Goal: Task Accomplishment & Management: Manage account settings

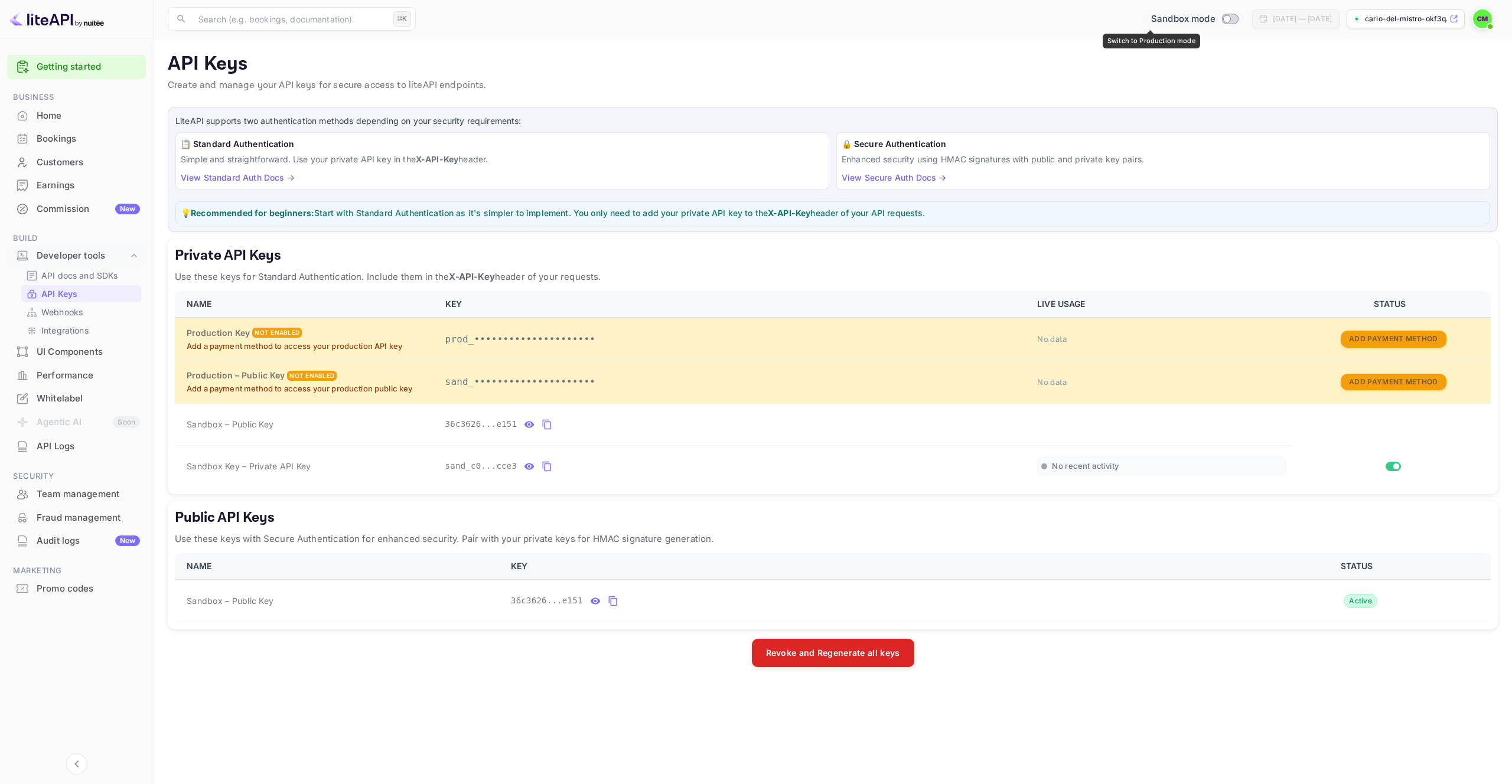
click at [1221, 23] on span "Switch to Production mode" at bounding box center [1229, 19] width 17 height 11
click at [1367, 16] on p "carlo-del-mistro-okf3q..." at bounding box center [1405, 19] width 82 height 11
click at [115, 491] on div "Team management" at bounding box center [88, 494] width 104 height 14
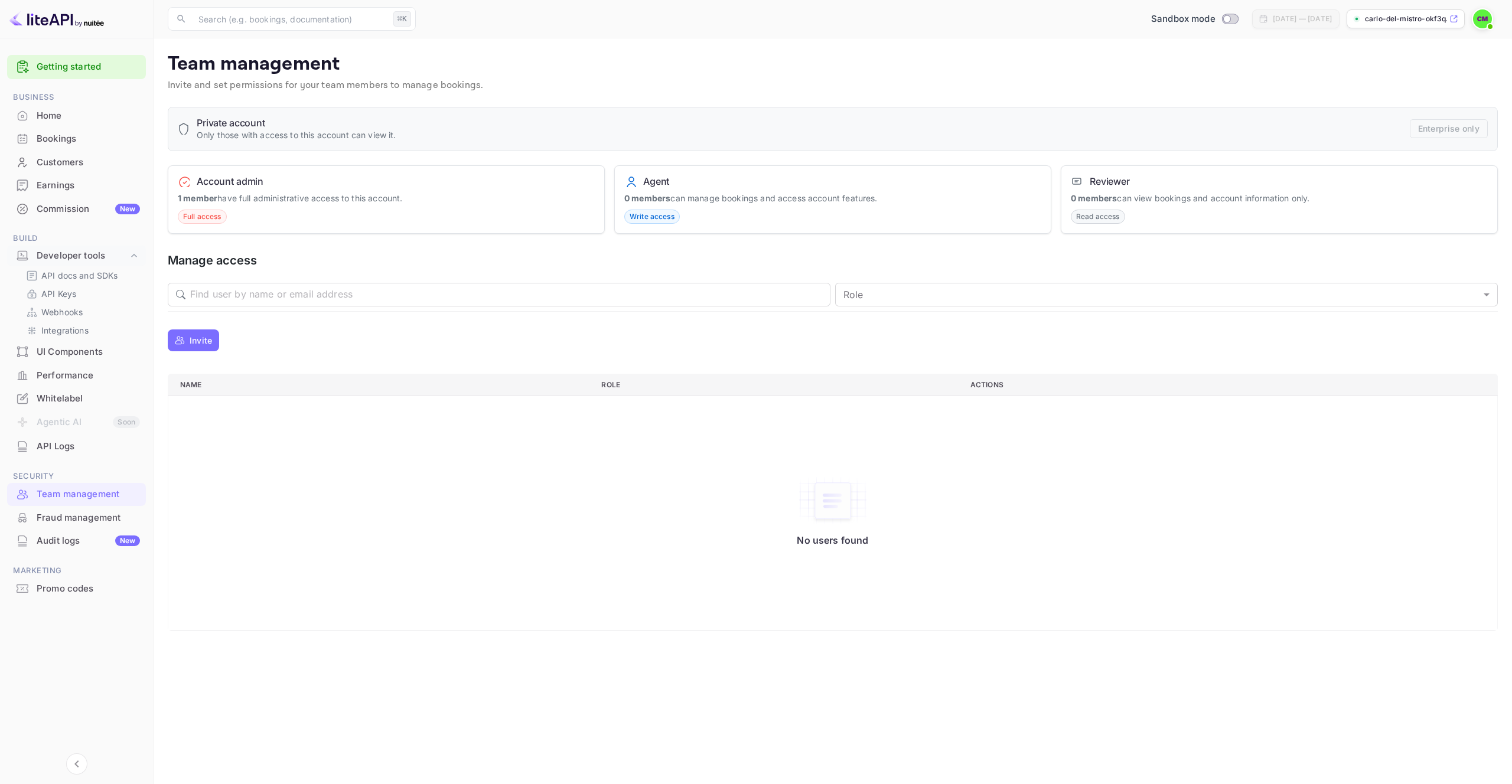
click at [214, 338] on button "Invite" at bounding box center [194, 340] width 51 height 22
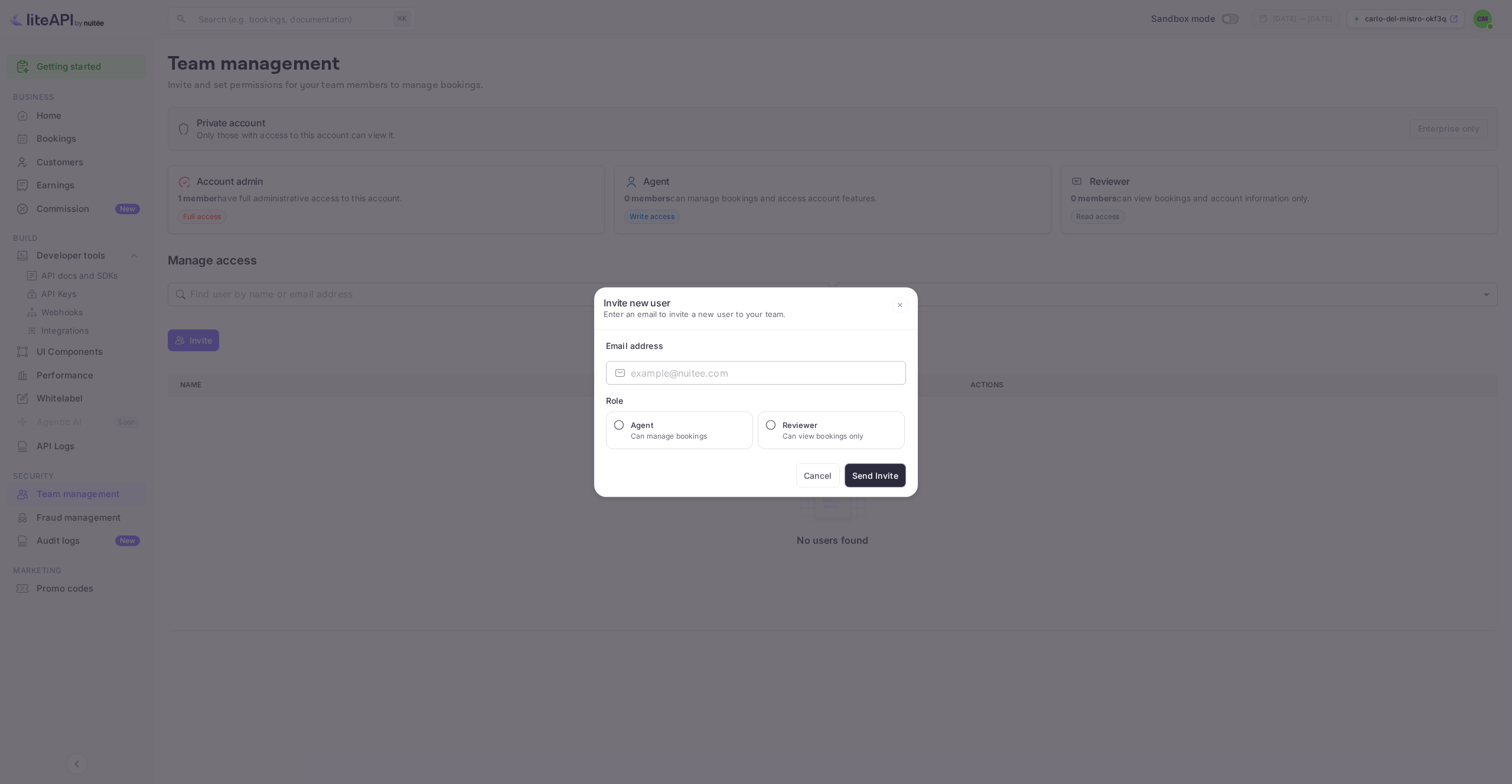
click at [633, 375] on input "email" at bounding box center [768, 374] width 275 height 24
type input "[PERSON_NAME][EMAIL_ADDRESS][PERSON_NAME][DOMAIN_NAME]"
click at [691, 435] on p "Can manage bookings" at bounding box center [668, 436] width 76 height 11
click at [625, 431] on input "Agent Can manage bookings" at bounding box center [619, 425] width 12 height 12
radio input "true"
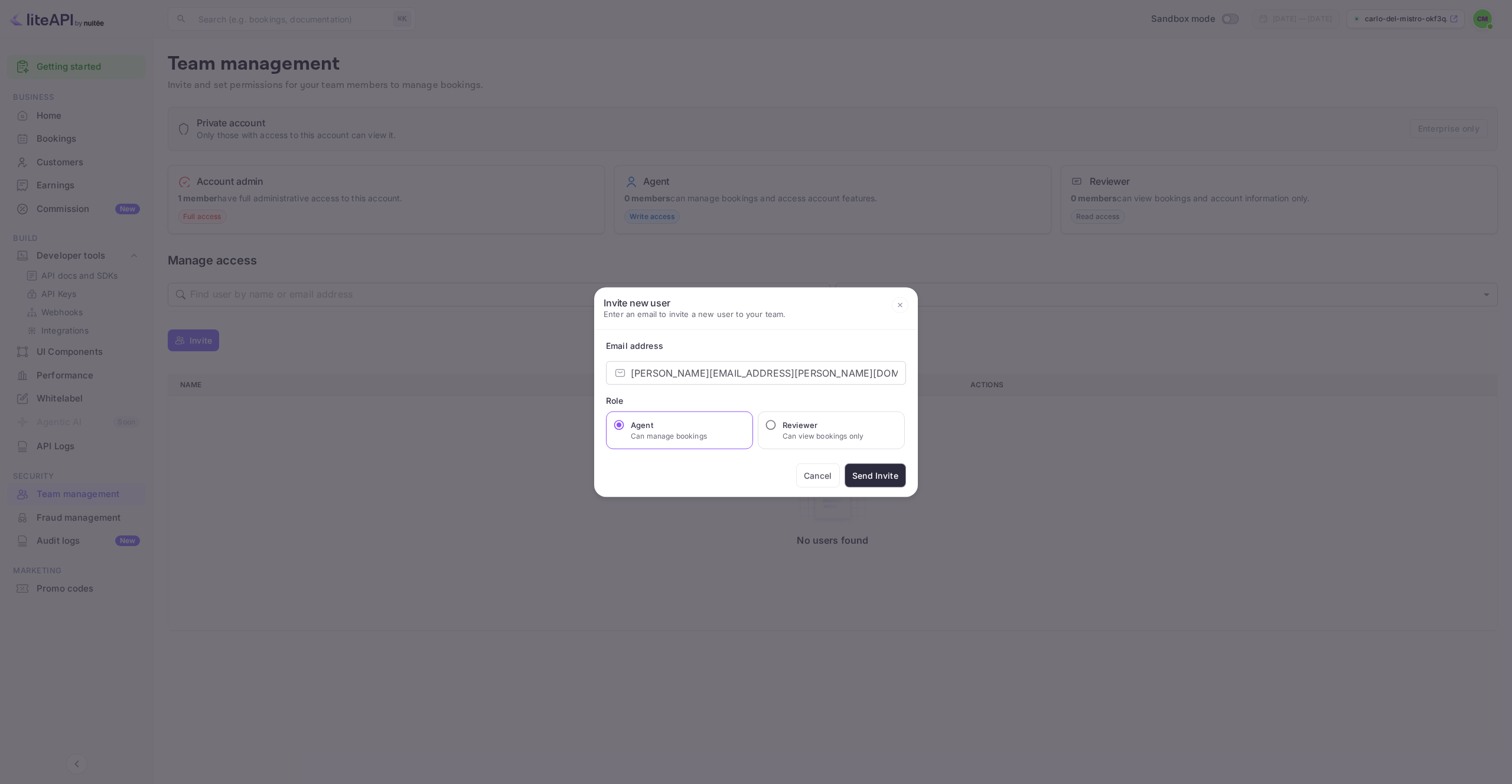
click at [891, 469] on button "Send Invite" at bounding box center [875, 476] width 61 height 24
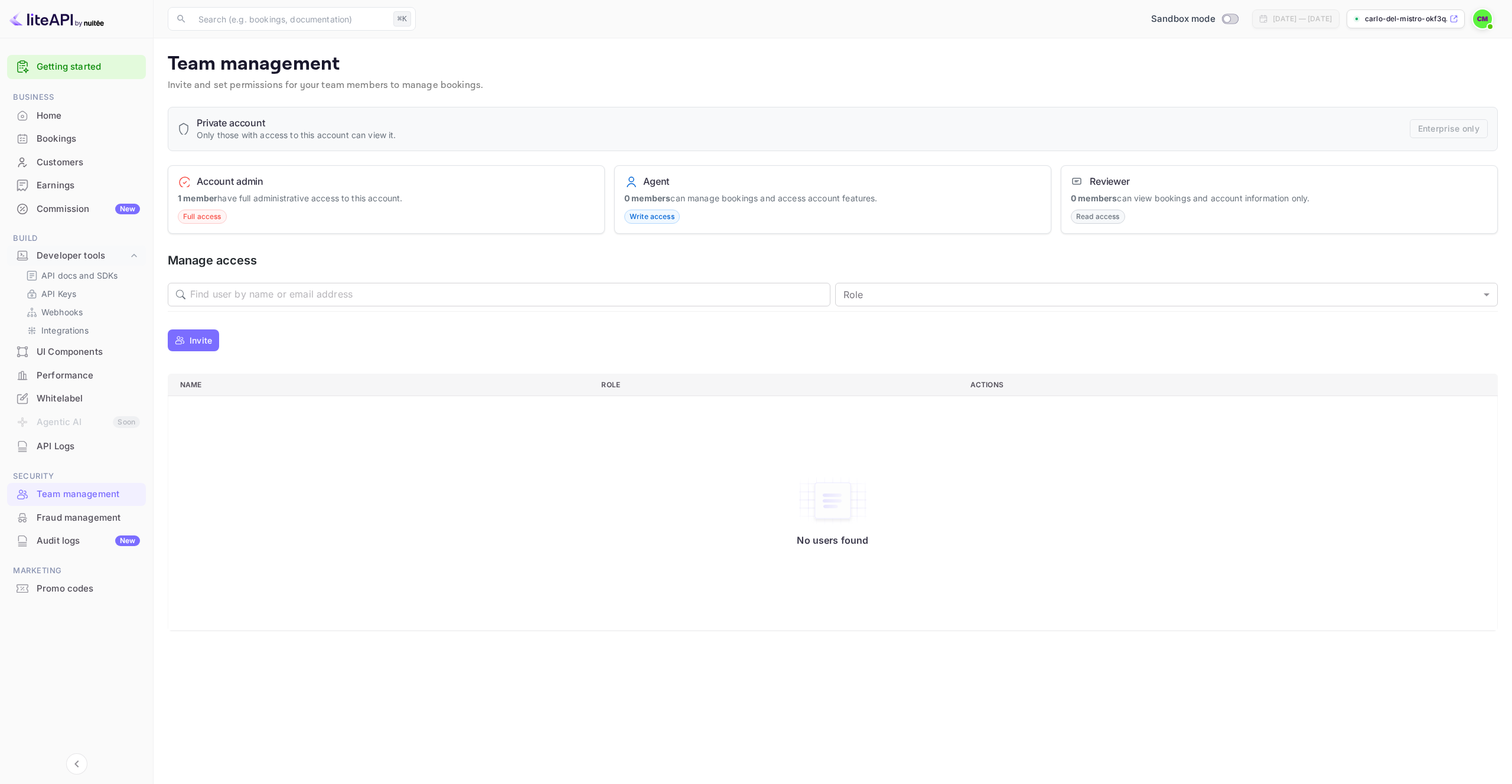
click at [775, 212] on div "Agent 0 members can manage bookings and access account features. Write access" at bounding box center [833, 200] width 437 height 69
click at [83, 518] on div "Fraud management" at bounding box center [88, 518] width 104 height 14
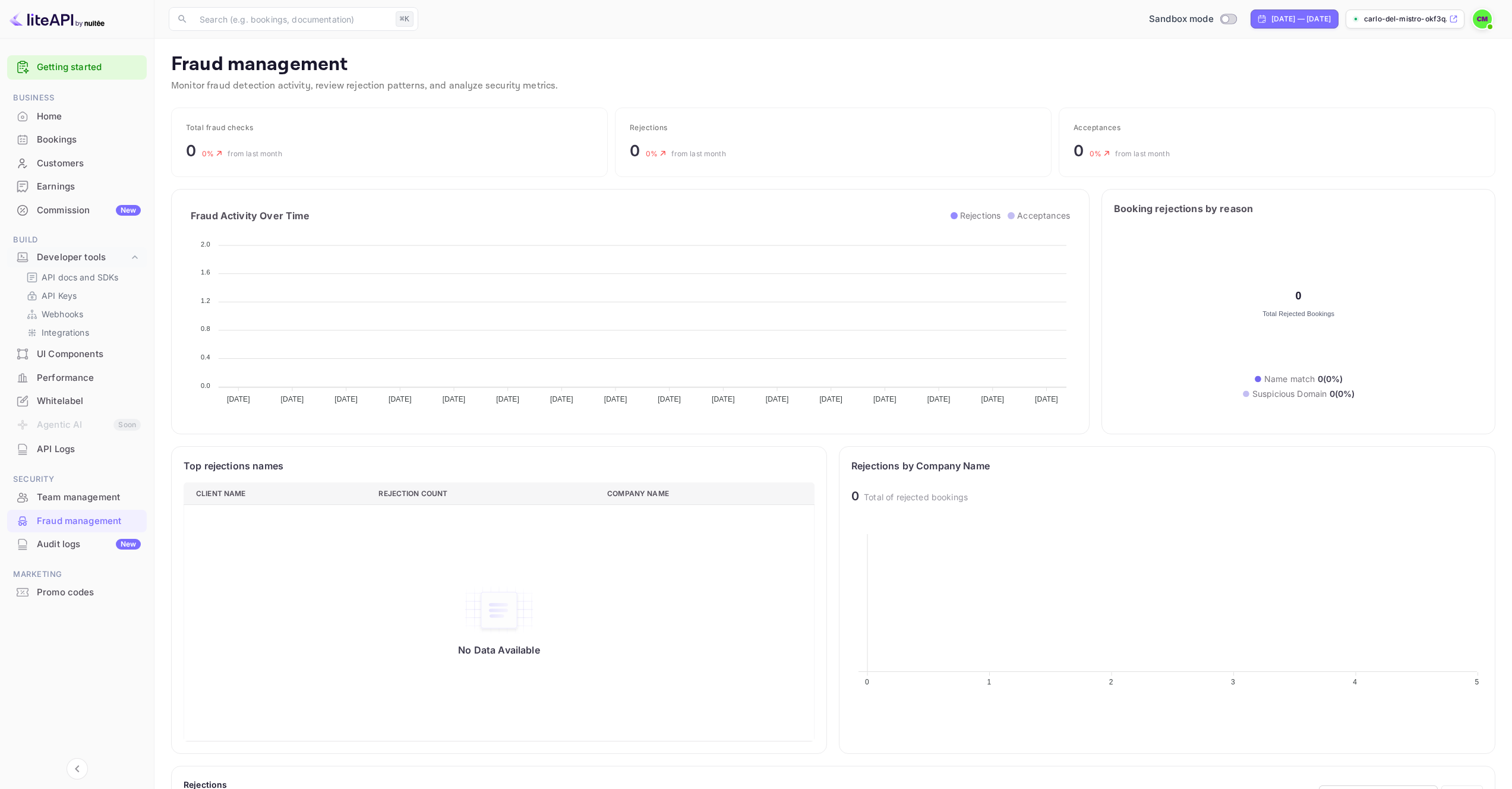
scroll to position [236, 623]
click at [93, 501] on div "Team management" at bounding box center [89, 497] width 104 height 14
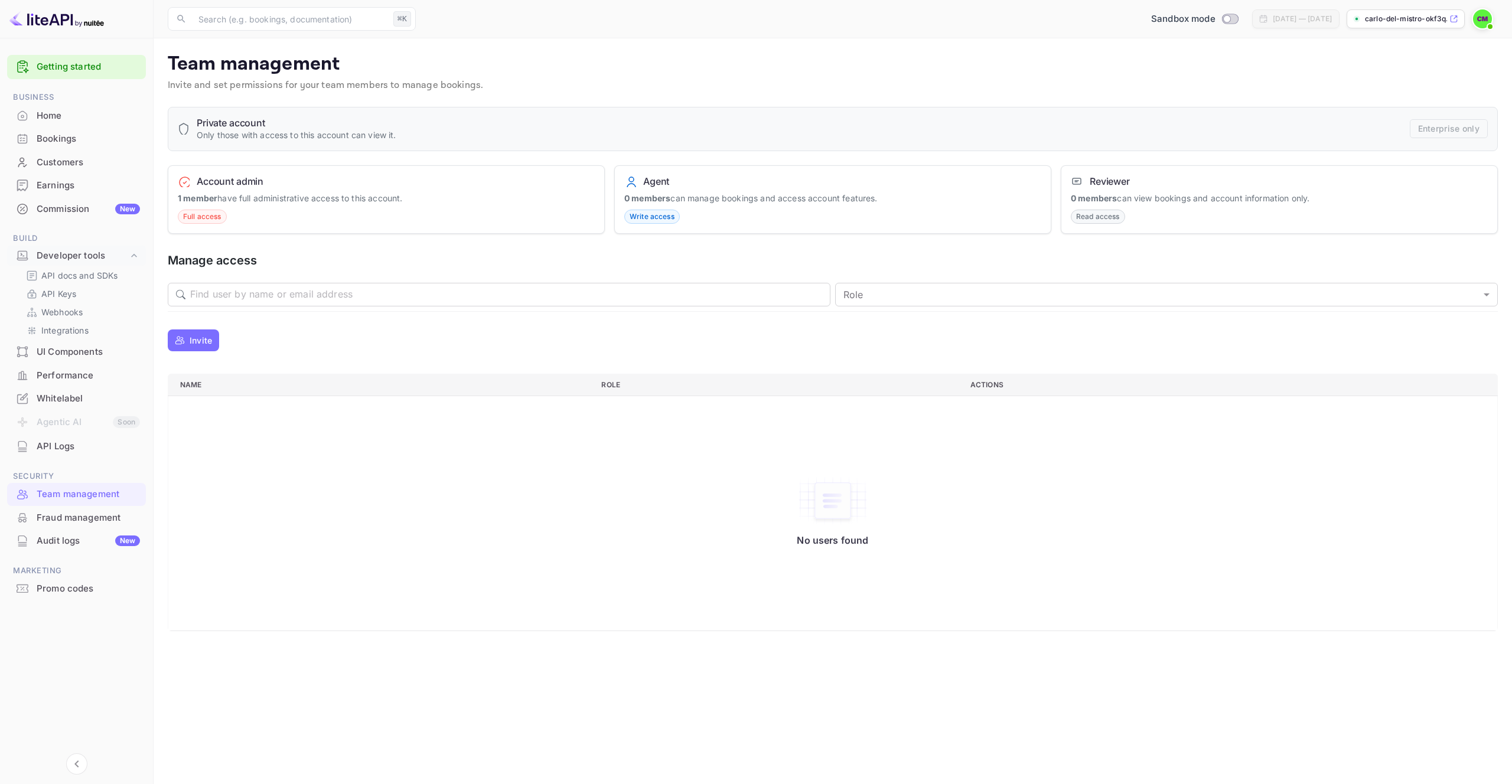
click at [325, 245] on div "Private account Only those with access to this account can view it. Enterprise …" at bounding box center [833, 369] width 1330 height 525
click at [80, 512] on div "Fraud management" at bounding box center [88, 518] width 104 height 14
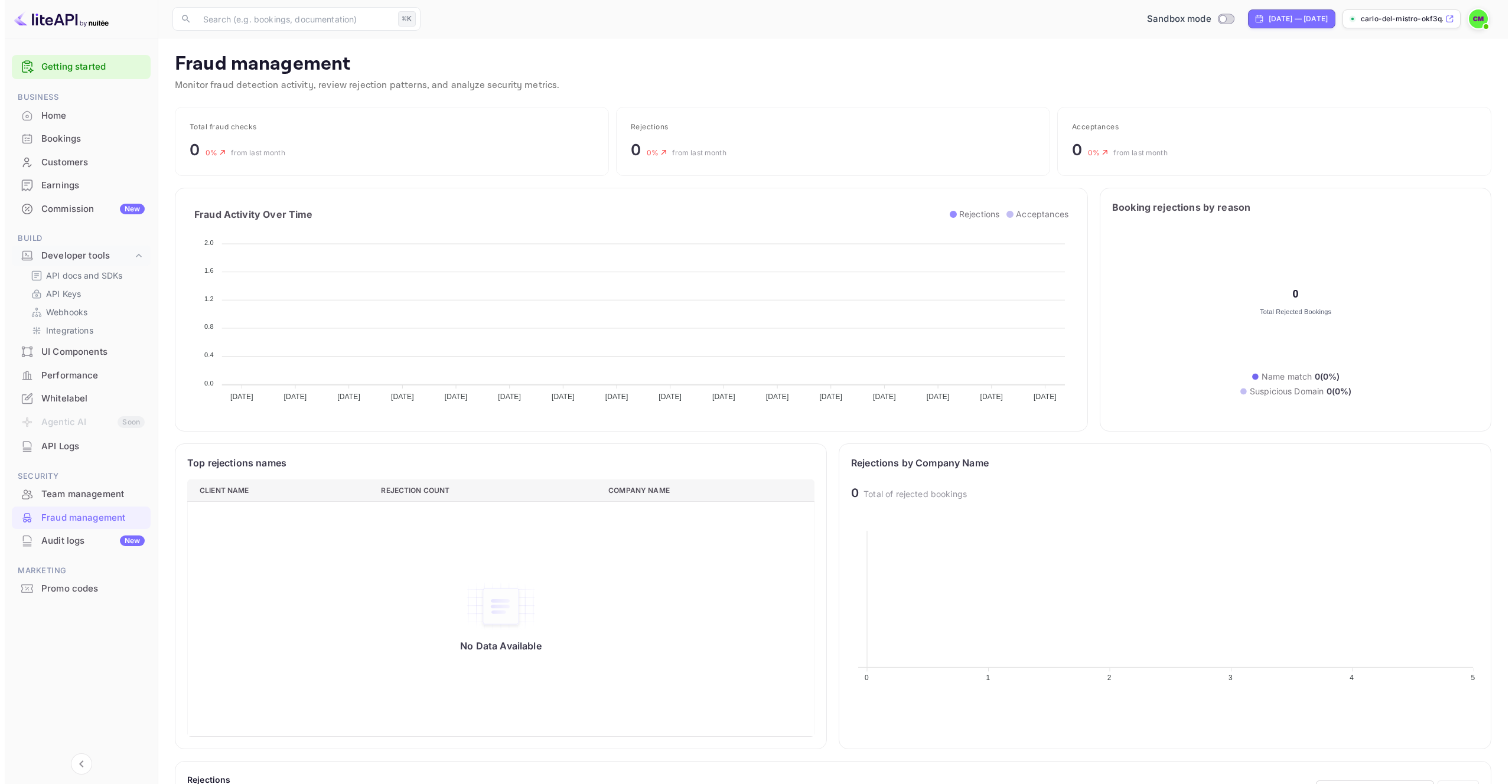
scroll to position [234, 619]
click at [78, 493] on div "Team management" at bounding box center [88, 494] width 104 height 14
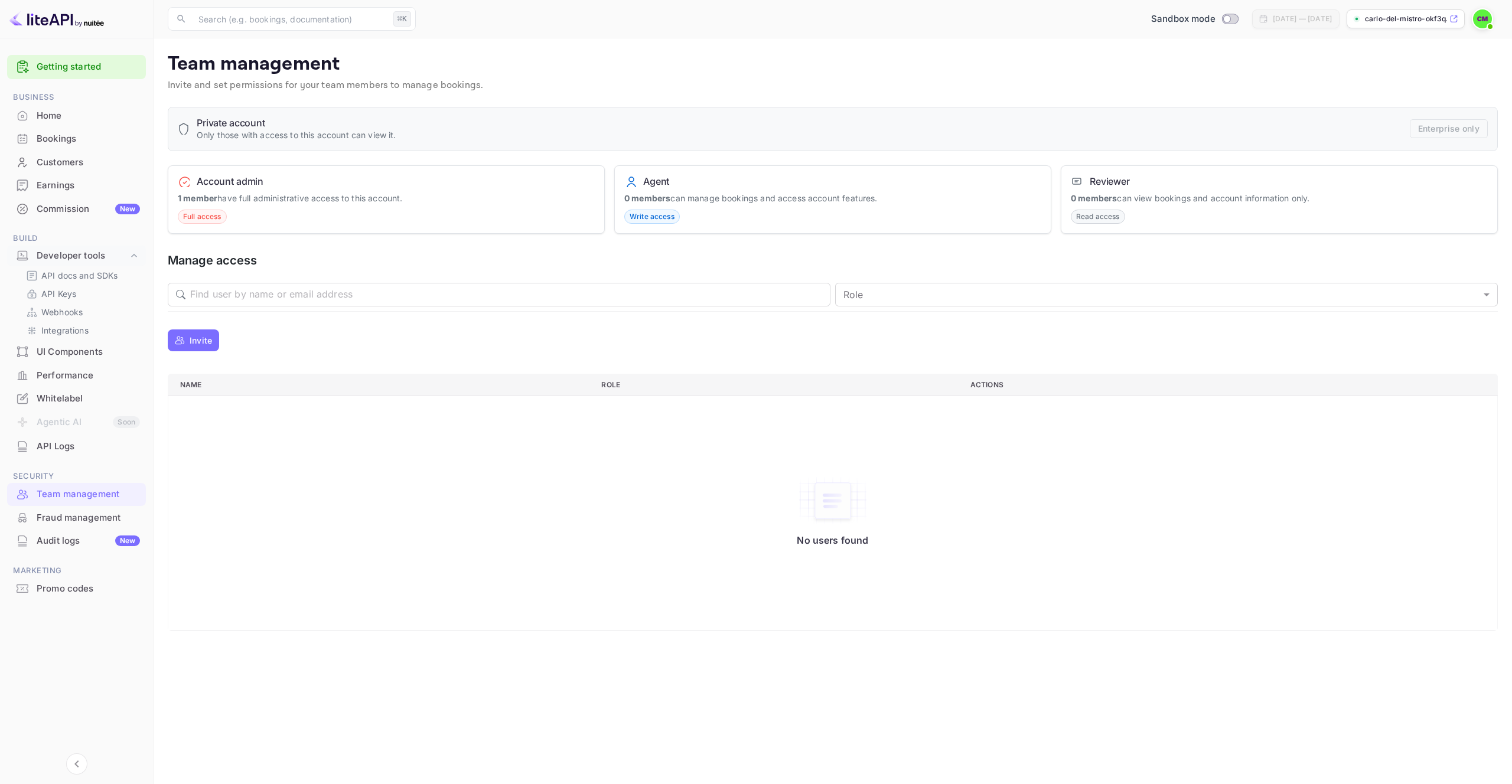
click at [323, 486] on div "No users found" at bounding box center [833, 513] width 1305 height 227
drag, startPoint x: 255, startPoint y: 130, endPoint x: 278, endPoint y: 135, distance: 23.5
click at [278, 135] on p "Only those with access to this account can view it." at bounding box center [297, 134] width 200 height 13
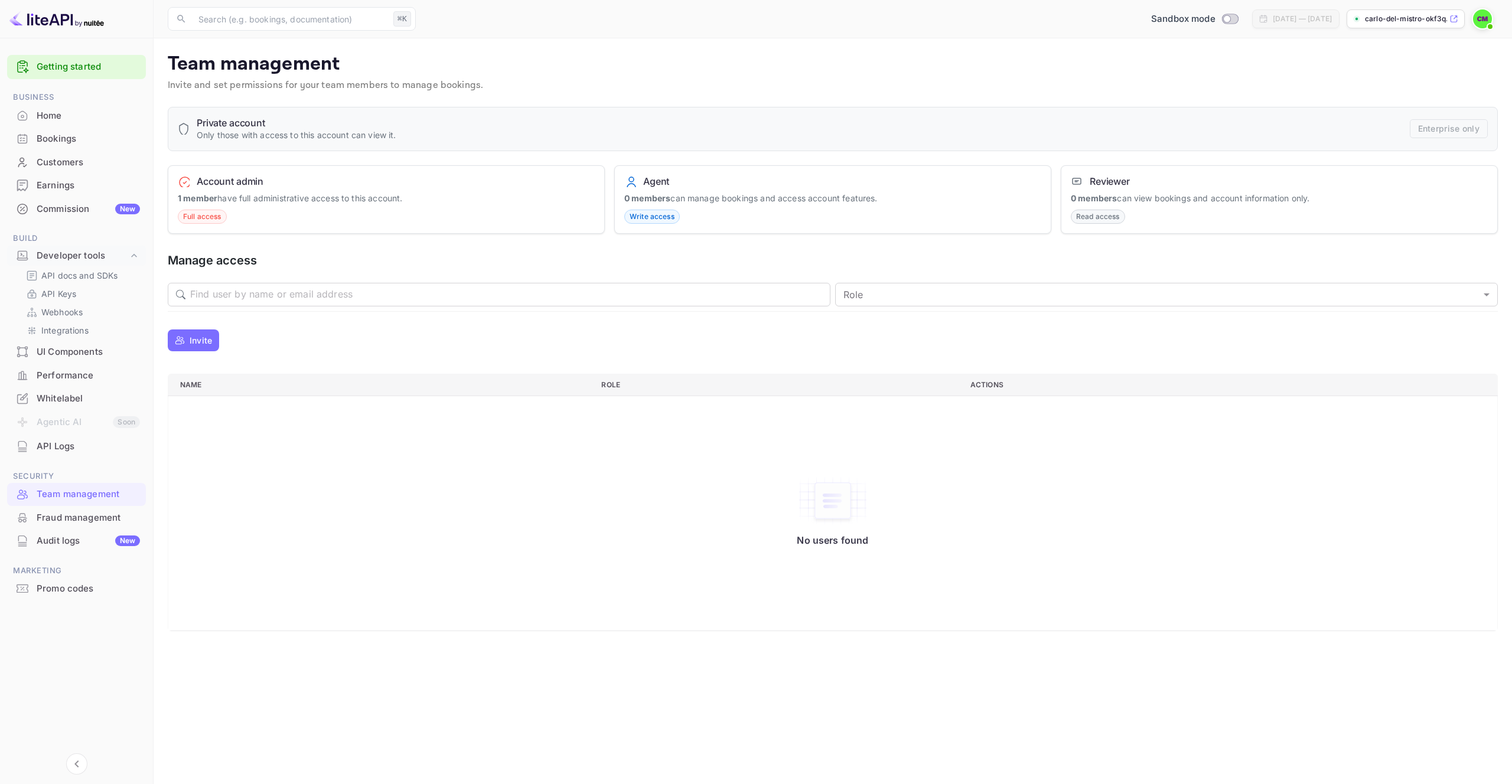
click at [314, 134] on p "Only those with access to this account can view it." at bounding box center [297, 134] width 200 height 13
click at [354, 81] on p "Invite and set permissions for your team members to manage bookings." at bounding box center [833, 85] width 1330 height 14
click at [784, 498] on div "No users found" at bounding box center [833, 513] width 1305 height 227
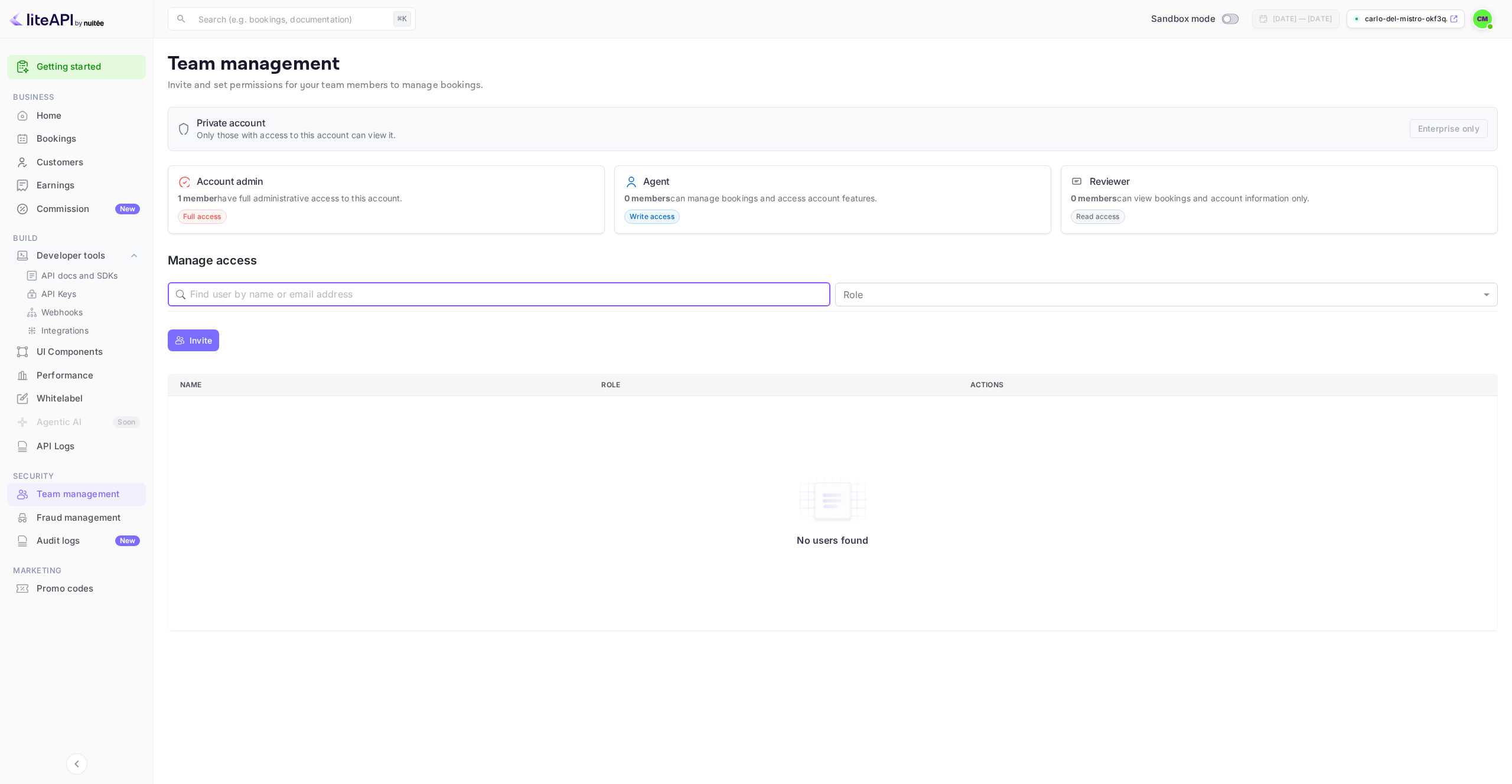
click at [478, 303] on input "text" at bounding box center [510, 295] width 641 height 24
type input "[PERSON_NAME]"
click at [936, 331] on div "Invite" at bounding box center [833, 340] width 1330 height 29
drag, startPoint x: 960, startPoint y: 308, endPoint x: 963, endPoint y: 300, distance: 8.5
click at [960, 307] on div "​ [PERSON_NAME] ​ Role ​ Role" at bounding box center [833, 295] width 1330 height 34
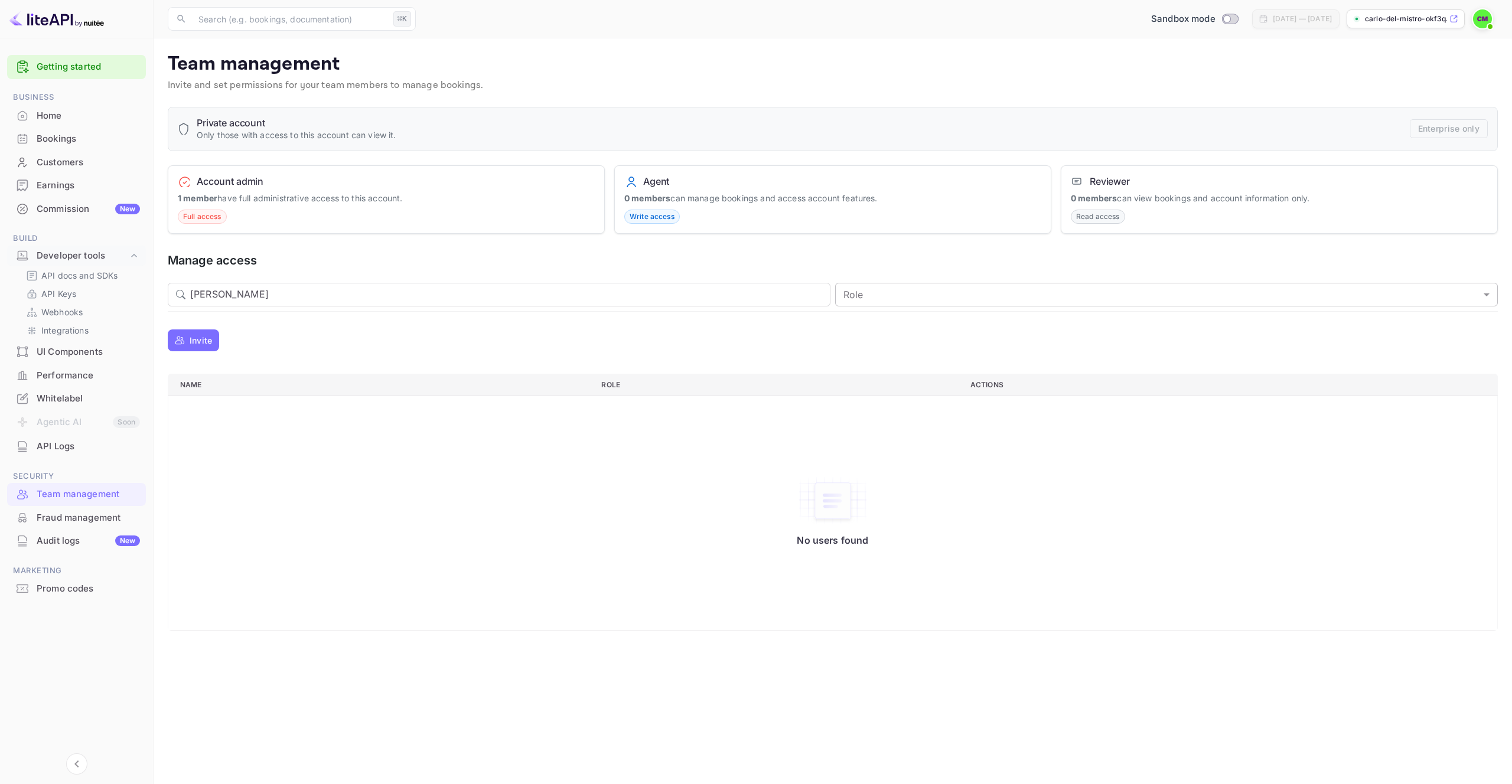
click at [963, 300] on body "Getting started Business Home Bookings Customers Earnings Commission New Build …" at bounding box center [756, 392] width 1512 height 784
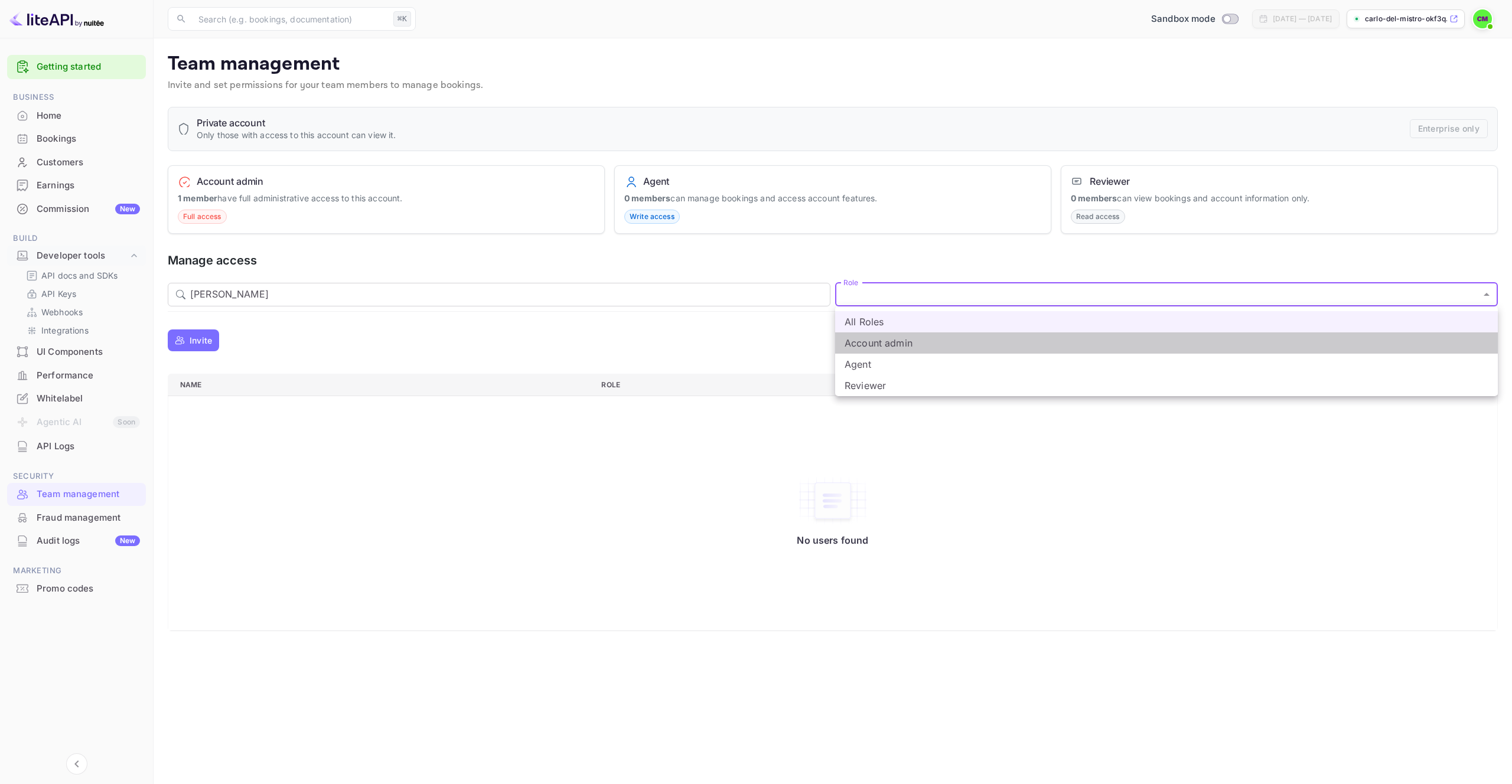
click at [959, 350] on li "Account admin" at bounding box center [1167, 343] width 663 height 22
type input "admin"
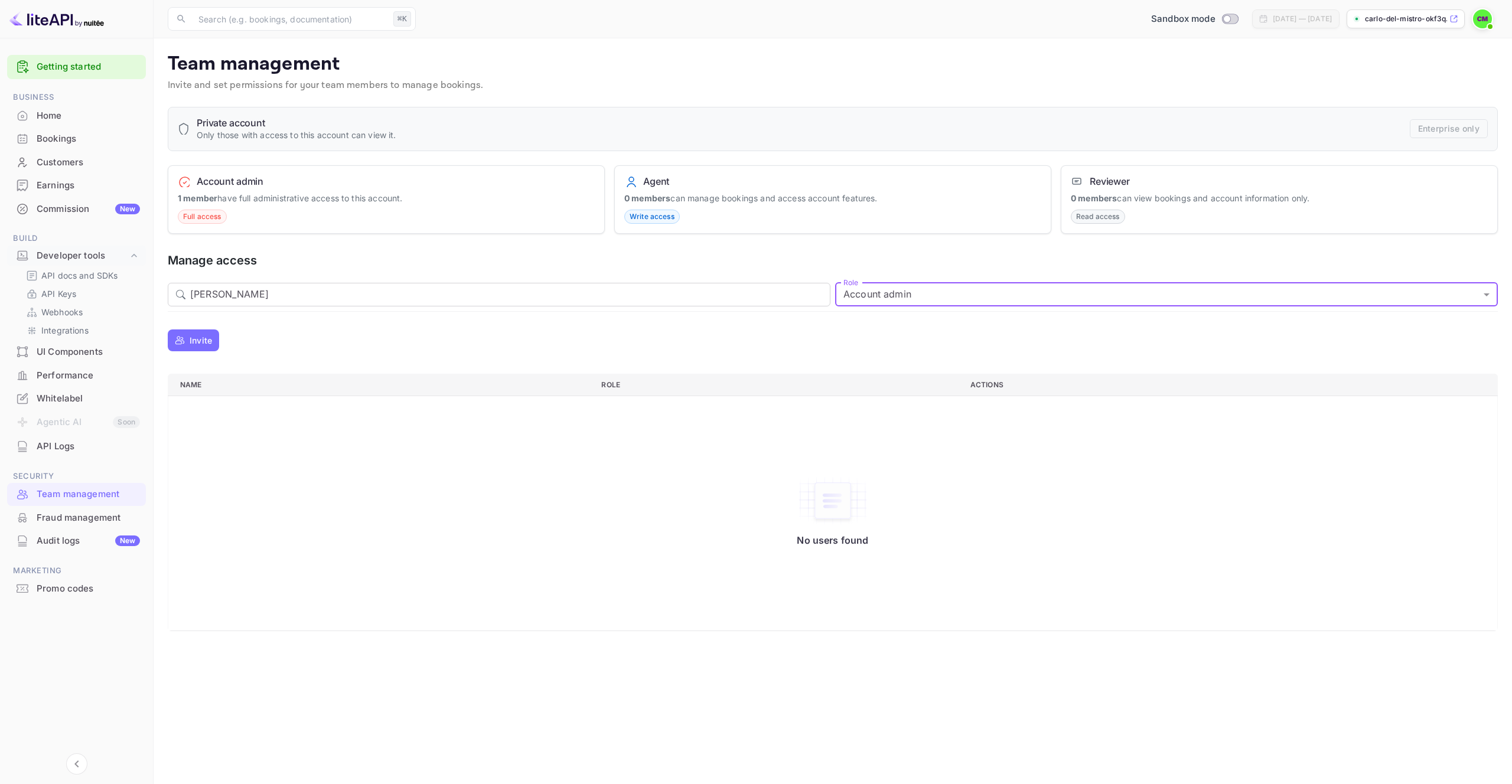
click at [911, 297] on body "Getting started Business Home Bookings Customers Earnings Commission New Build …" at bounding box center [756, 392] width 1512 height 784
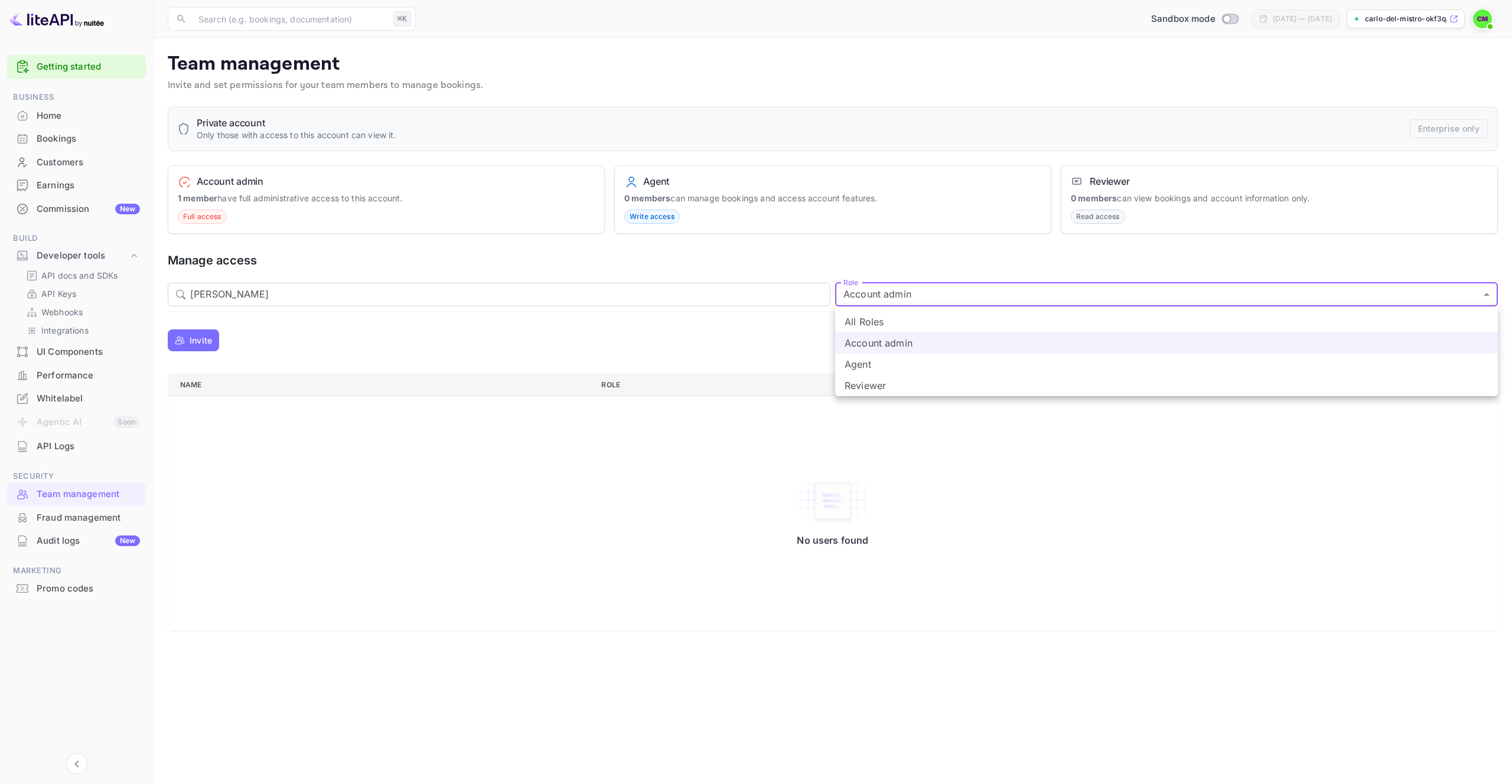
click at [911, 297] on div at bounding box center [756, 392] width 1512 height 784
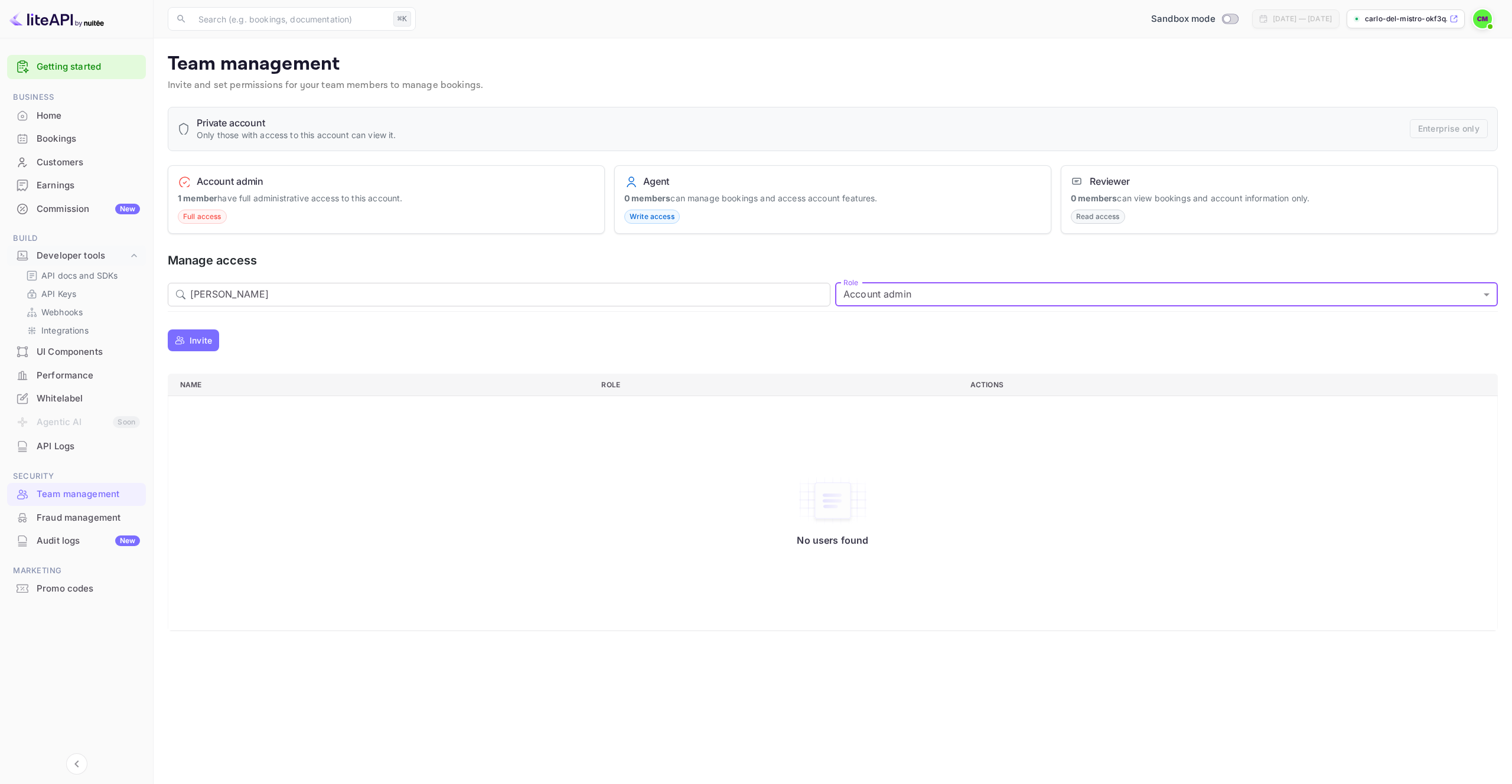
click at [292, 229] on div "Account admin 1 member have full administrative access to this account. Full ac…" at bounding box center [387, 200] width 437 height 69
click at [237, 190] on div "Account admin 1 member have full administrative access to this account. Full ac…" at bounding box center [387, 200] width 437 height 69
click at [189, 218] on span "Full access" at bounding box center [202, 217] width 47 height 11
click at [215, 194] on strong "1 member" at bounding box center [198, 198] width 40 height 10
click at [222, 179] on h6 "Account admin" at bounding box center [229, 181] width 66 height 12
